Goal: Task Accomplishment & Management: Use online tool/utility

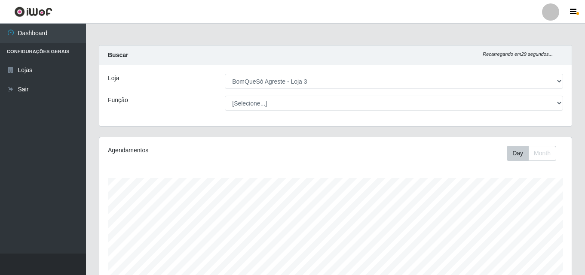
select select "215"
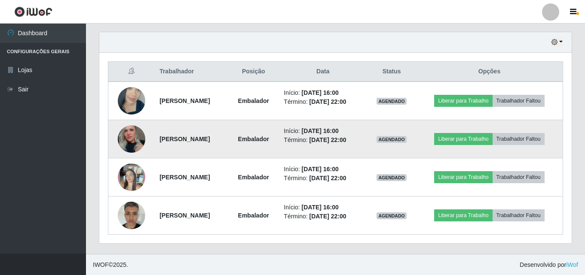
scroll to position [295, 0]
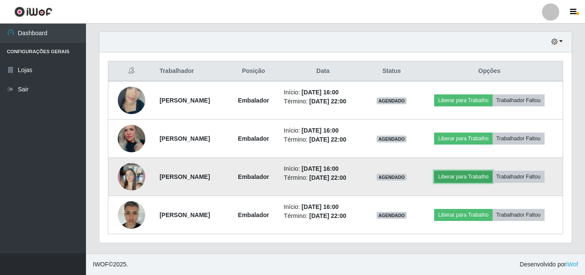
click at [468, 177] on button "Liberar para Trabalho" at bounding box center [463, 177] width 58 height 12
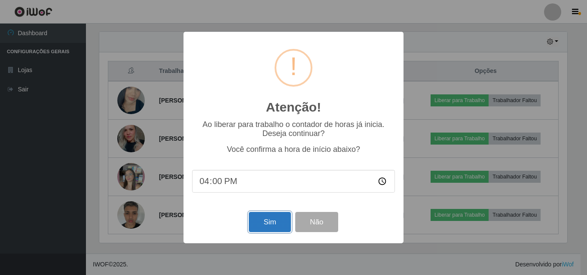
click at [277, 222] on button "Sim" at bounding box center [270, 222] width 42 height 20
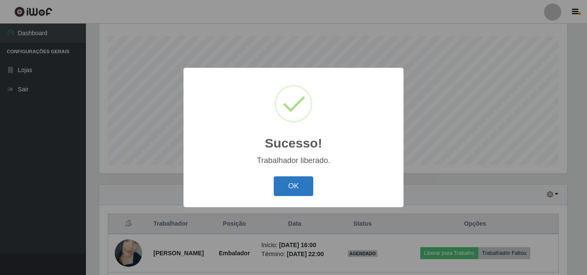
click at [304, 188] on button "OK" at bounding box center [294, 187] width 40 height 20
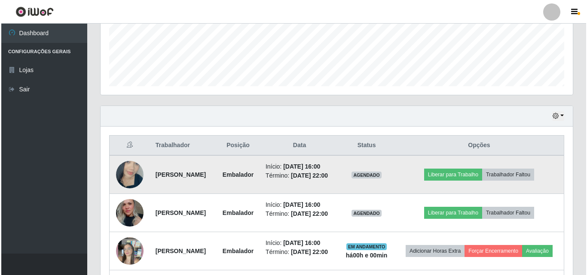
scroll to position [314, 0]
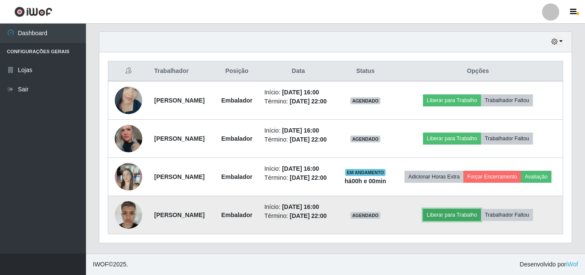
click at [455, 215] on button "Liberar para Trabalho" at bounding box center [452, 215] width 58 height 12
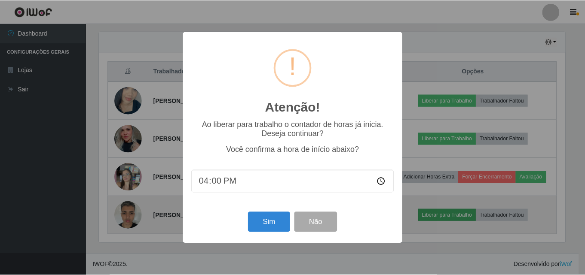
scroll to position [178, 468]
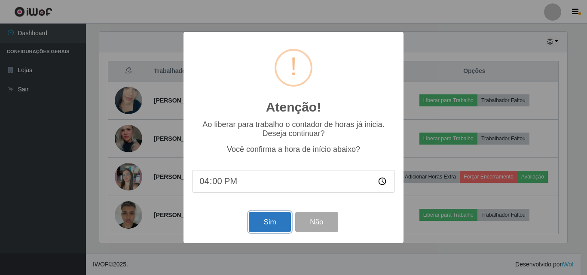
click at [271, 226] on button "Sim" at bounding box center [270, 222] width 42 height 20
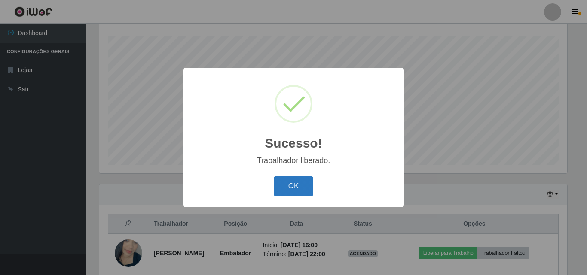
click at [304, 191] on button "OK" at bounding box center [294, 187] width 40 height 20
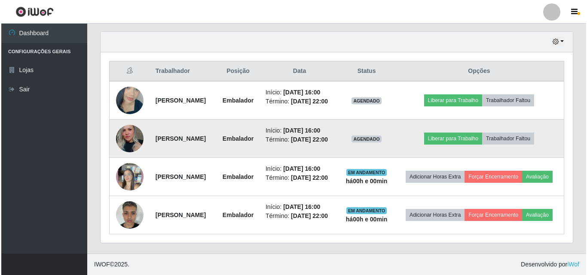
scroll to position [314, 0]
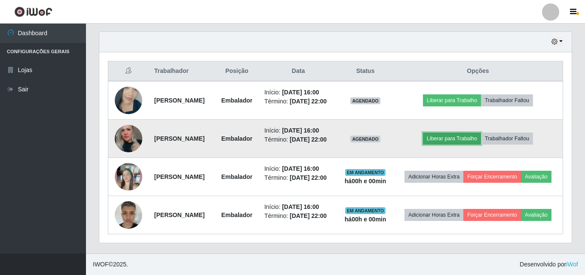
click at [466, 133] on button "Liberar para Trabalho" at bounding box center [452, 139] width 58 height 12
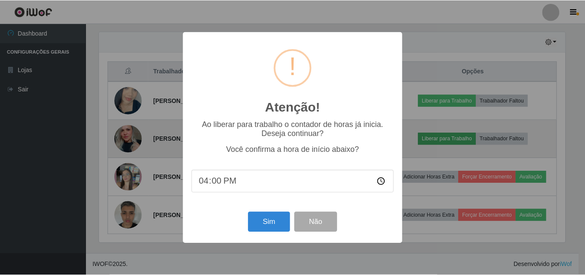
scroll to position [178, 468]
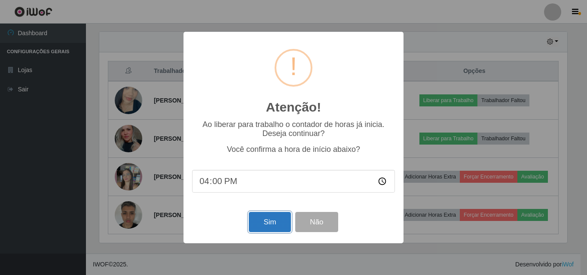
click at [271, 220] on button "Sim" at bounding box center [270, 222] width 42 height 20
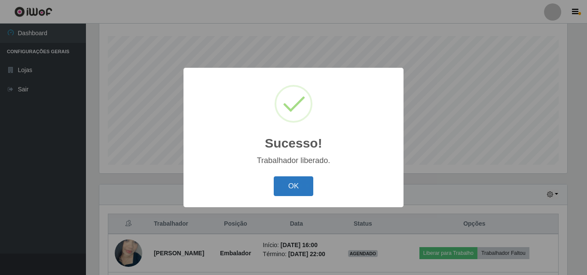
click at [300, 188] on button "OK" at bounding box center [294, 187] width 40 height 20
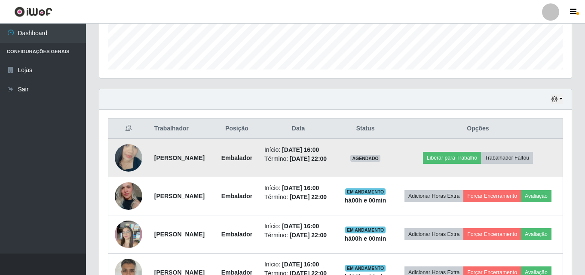
scroll to position [235, 0]
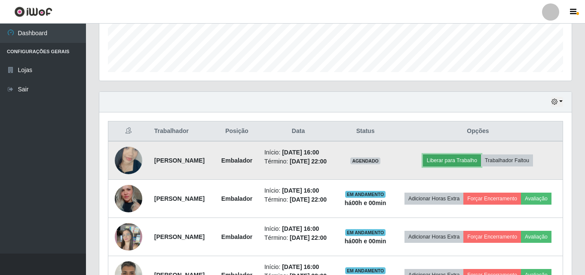
click at [481, 164] on button "Liberar para Trabalho" at bounding box center [452, 161] width 58 height 12
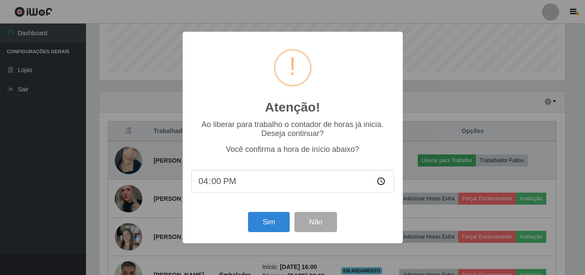
scroll to position [178, 468]
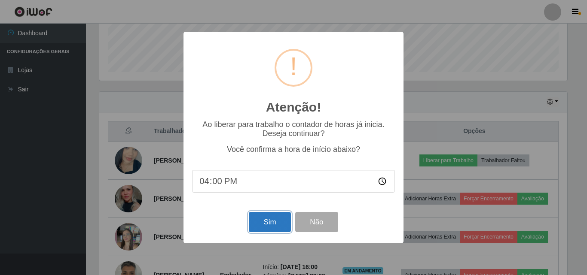
click at [277, 228] on button "Sim" at bounding box center [270, 222] width 42 height 20
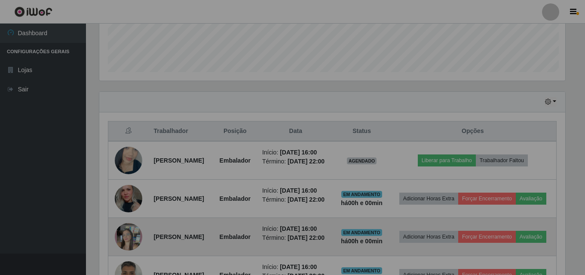
scroll to position [0, 0]
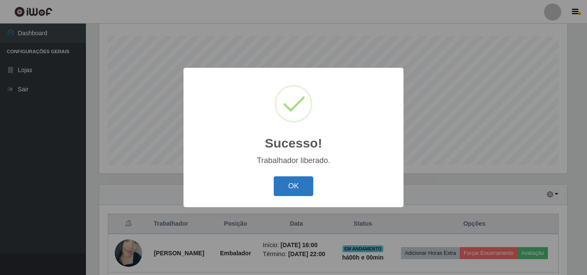
click at [291, 185] on button "OK" at bounding box center [294, 187] width 40 height 20
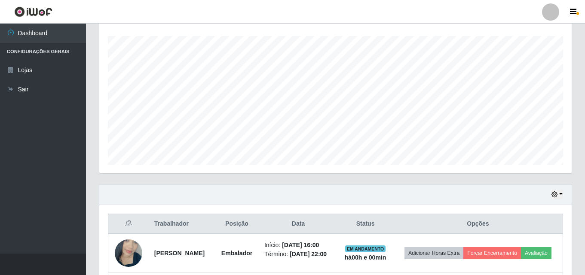
click at [575, 77] on div "Agendamentos Day Month 21/09 Agendamentos 59.83" at bounding box center [335, 89] width 486 height 189
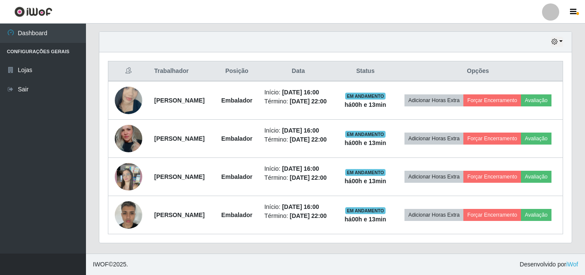
scroll to position [321, 0]
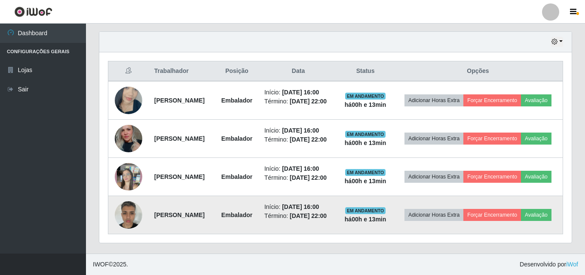
click at [125, 214] on img at bounding box center [128, 215] width 27 height 37
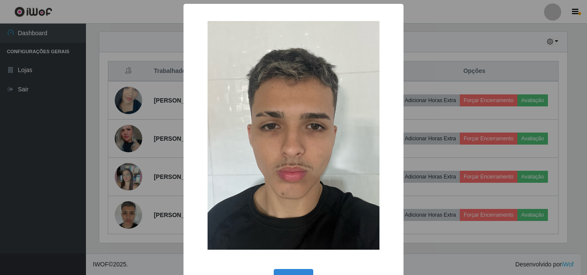
click at [132, 130] on div "× OK Cancel" at bounding box center [293, 137] width 587 height 275
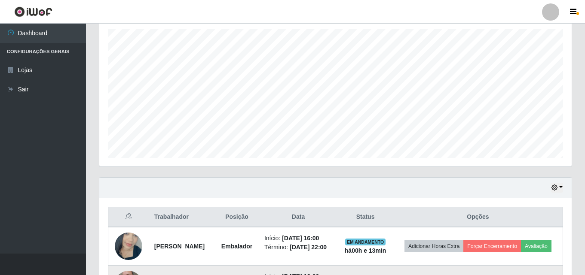
scroll to position [321, 0]
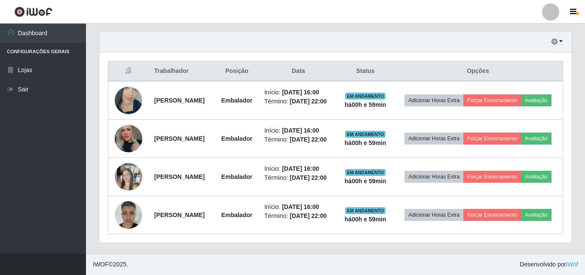
click at [581, 152] on div "Carregando... Buscar Recarregando em 10 segundos... Loja [Selecione...] BomQueS…" at bounding box center [335, 2] width 499 height 504
